Goal: Task Accomplishment & Management: Use online tool/utility

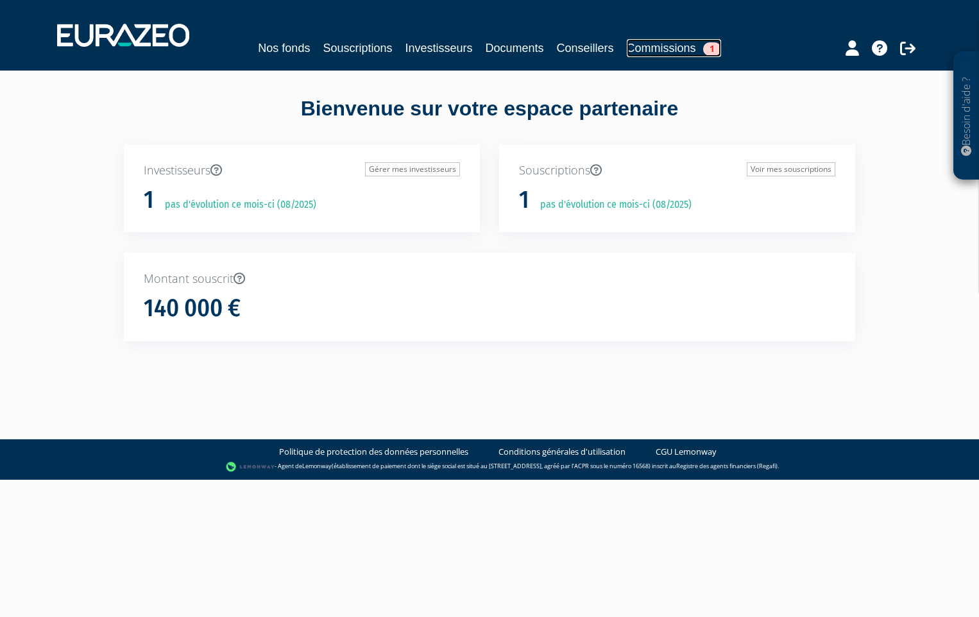
click at [715, 48] on span "1" at bounding box center [712, 48] width 18 height 13
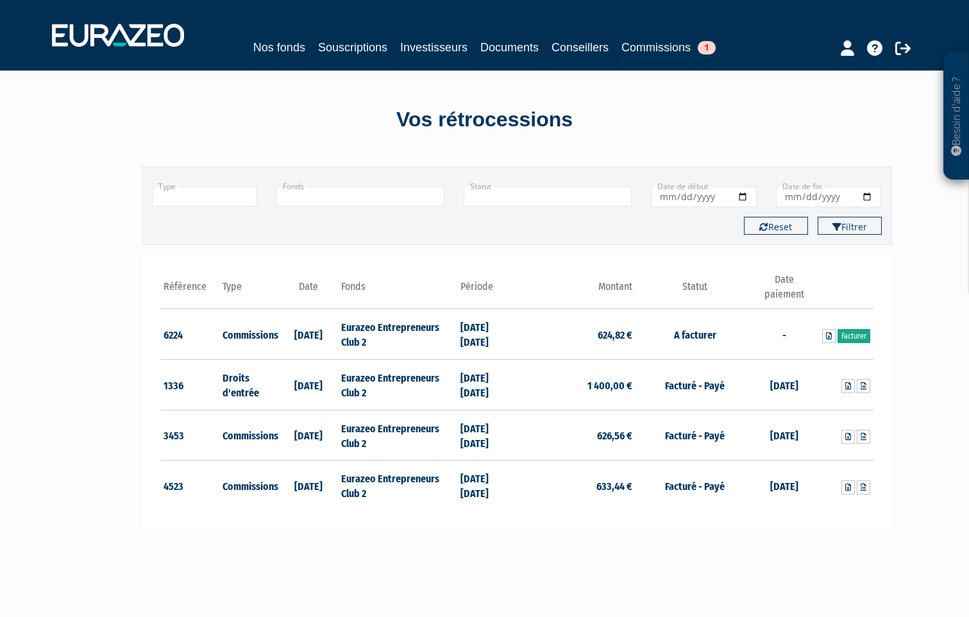
click at [852, 335] on link "Facturer" at bounding box center [853, 336] width 33 height 14
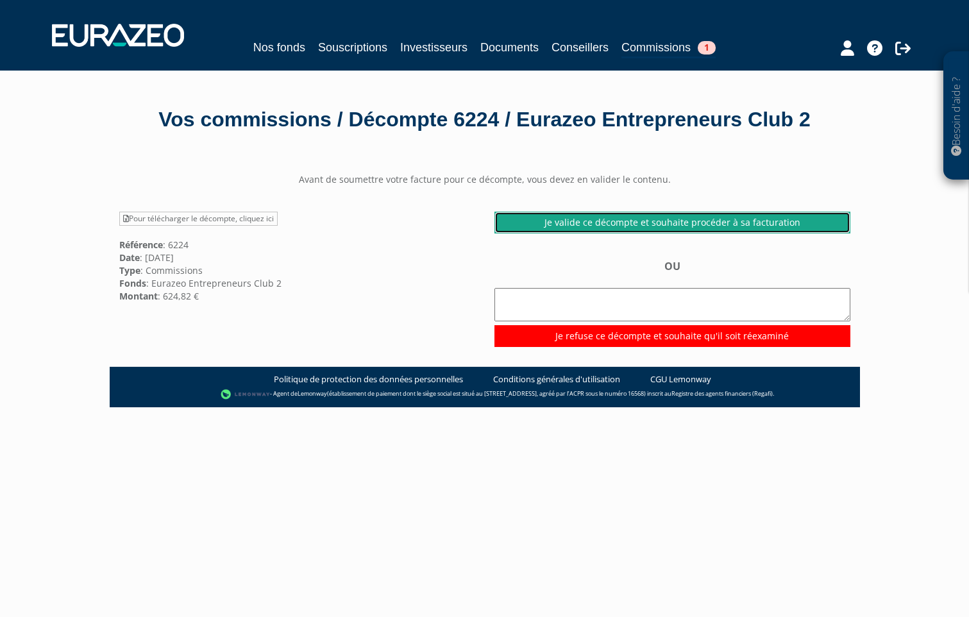
click at [687, 233] on link "Je valide ce décompte et souhaite procéder à sa facturation" at bounding box center [672, 223] width 356 height 22
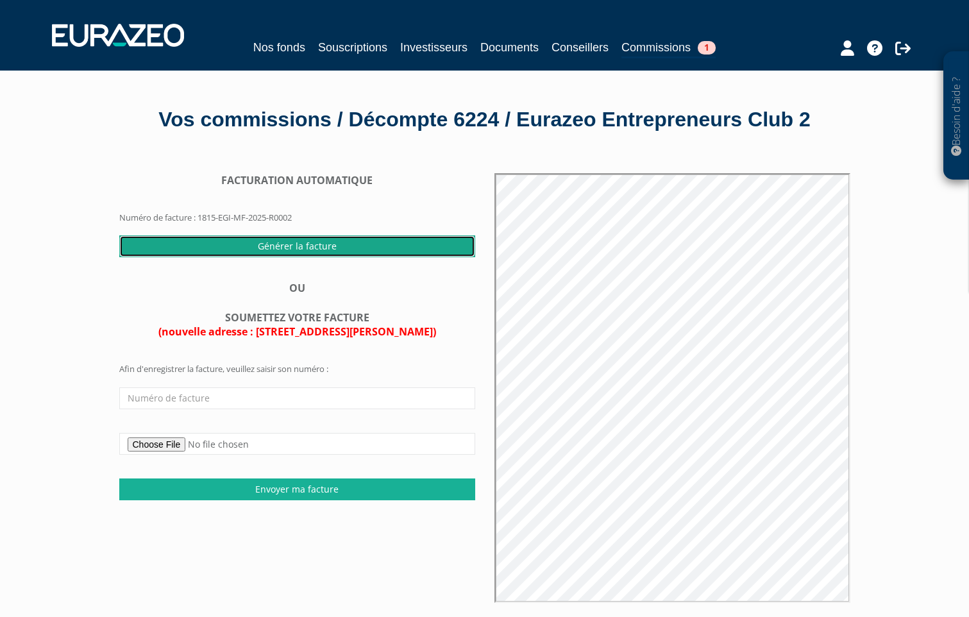
click at [283, 257] on input "Générer la facture" at bounding box center [297, 246] width 356 height 22
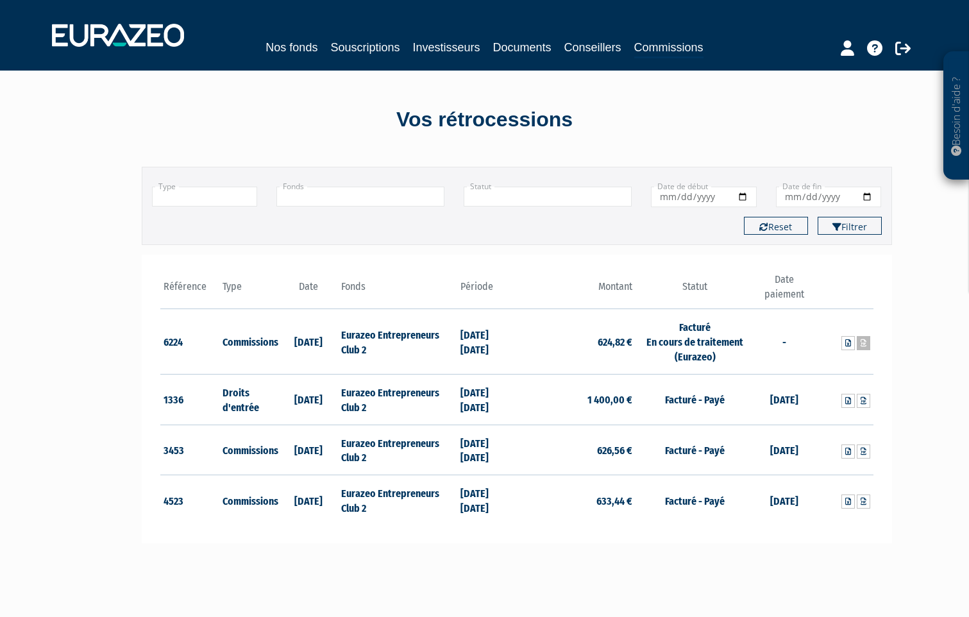
click at [865, 344] on icon at bounding box center [864, 343] width 6 height 8
click at [906, 44] on icon at bounding box center [902, 47] width 15 height 15
